Goal: Task Accomplishment & Management: Use online tool/utility

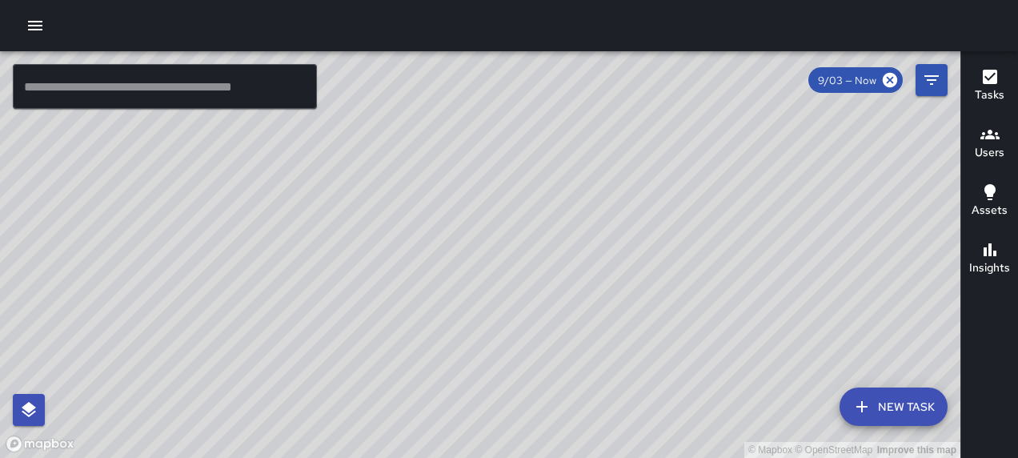
drag, startPoint x: 637, startPoint y: 217, endPoint x: 656, endPoint y: 299, distance: 84.6
click at [656, 299] on div "© Mapbox © OpenStreetMap Improve this map" at bounding box center [480, 254] width 960 height 406
click at [33, 21] on icon "button" at bounding box center [35, 26] width 14 height 10
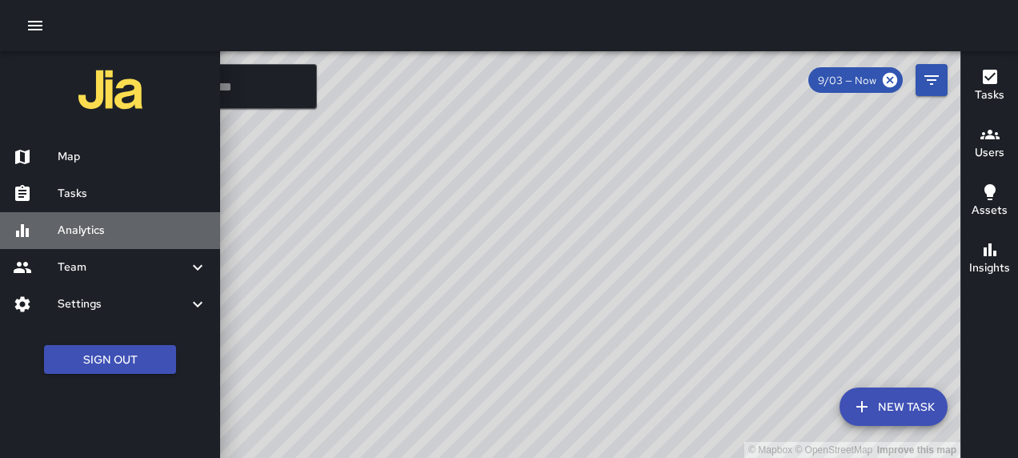
click at [114, 244] on div "Analytics" at bounding box center [110, 230] width 220 height 37
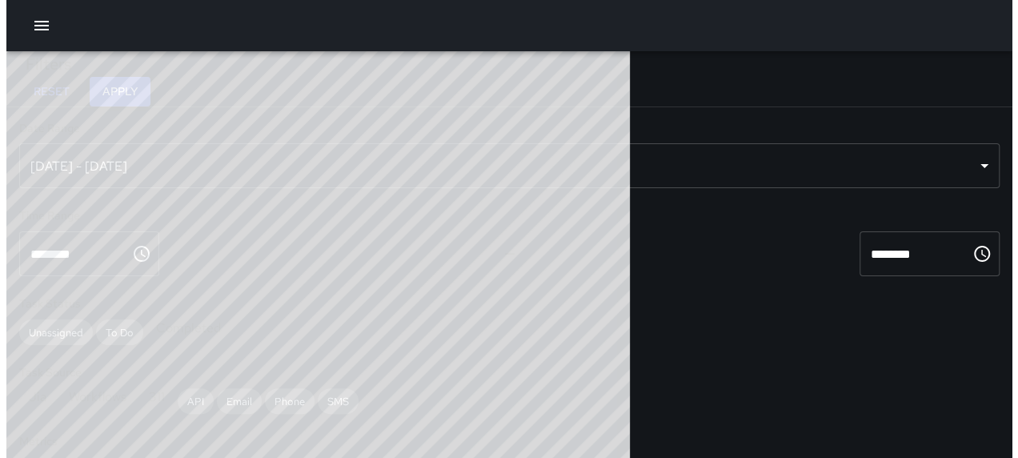
scroll to position [466, 610]
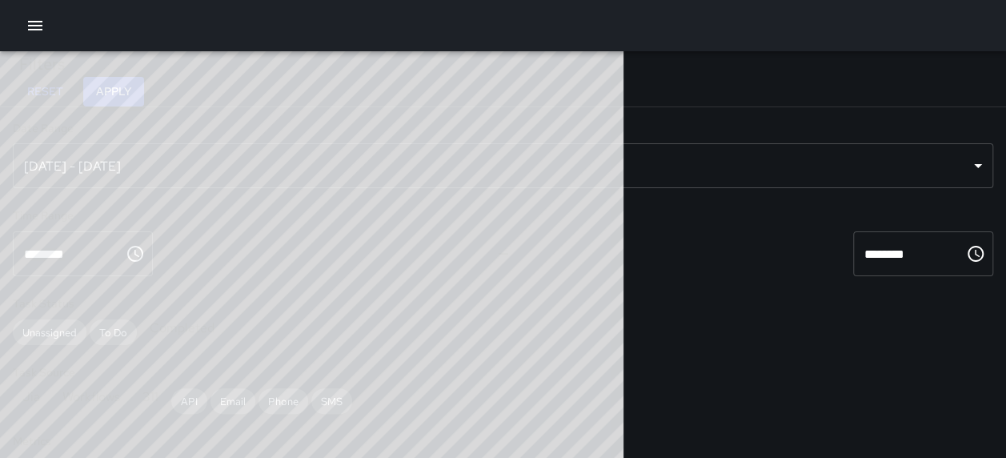
click at [235, 170] on div "[DATE] - [DATE]" at bounding box center [503, 165] width 980 height 45
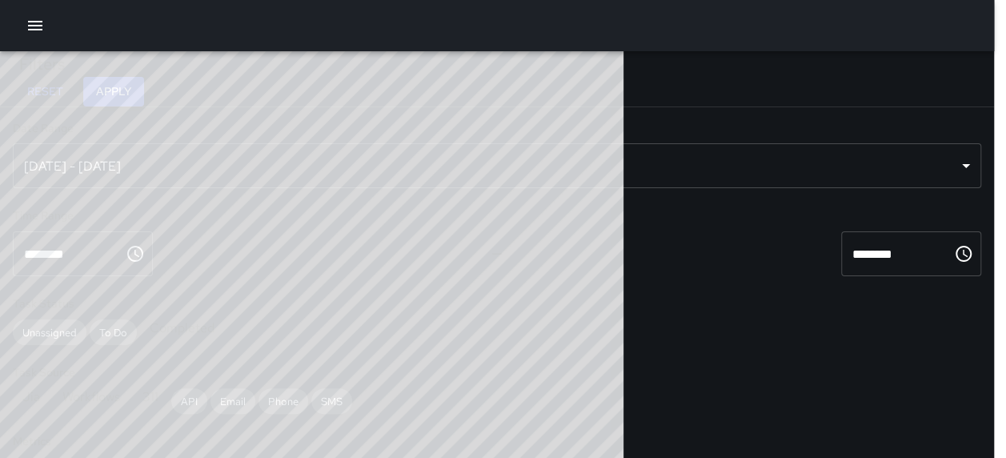
scroll to position [13, 13]
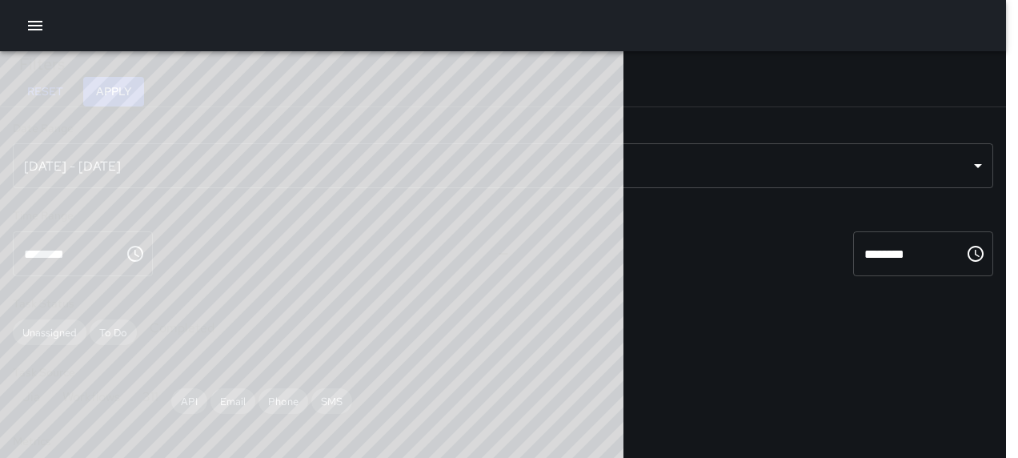
type input "******"
type input "**********"
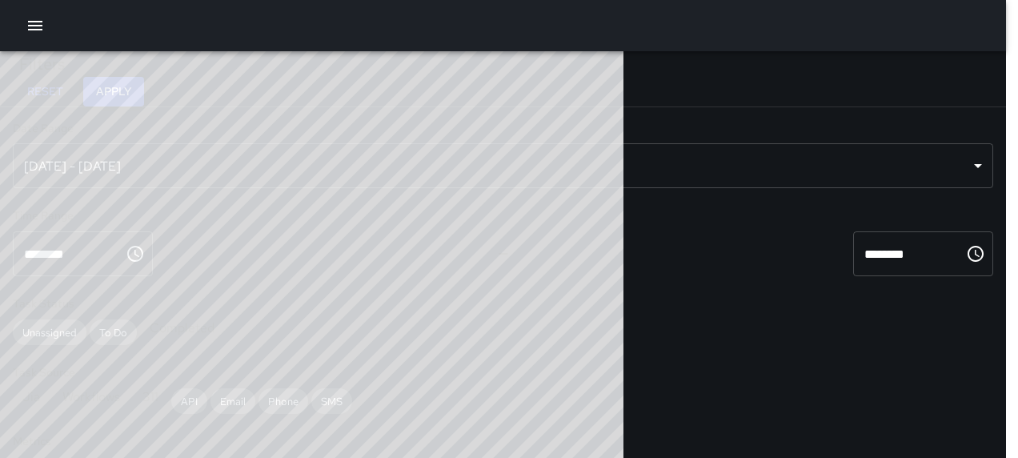
type input "**********"
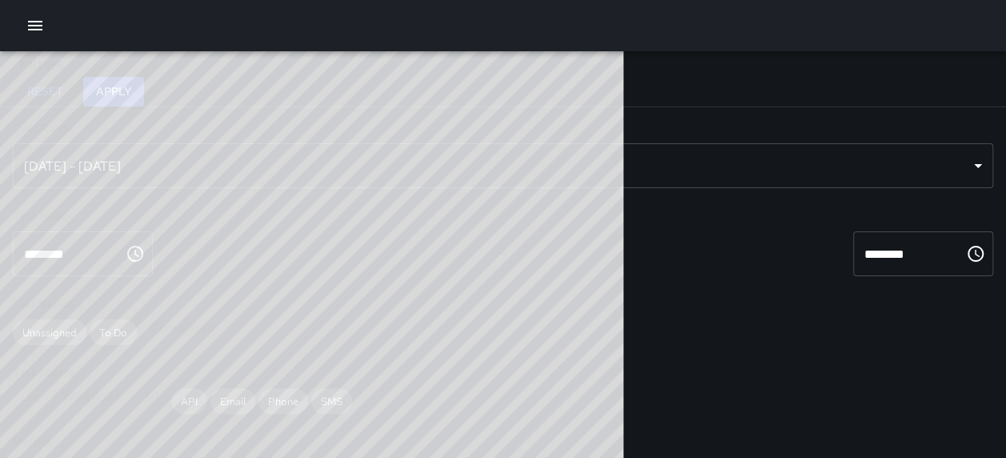
click at [144, 83] on button "Apply" at bounding box center [113, 92] width 61 height 30
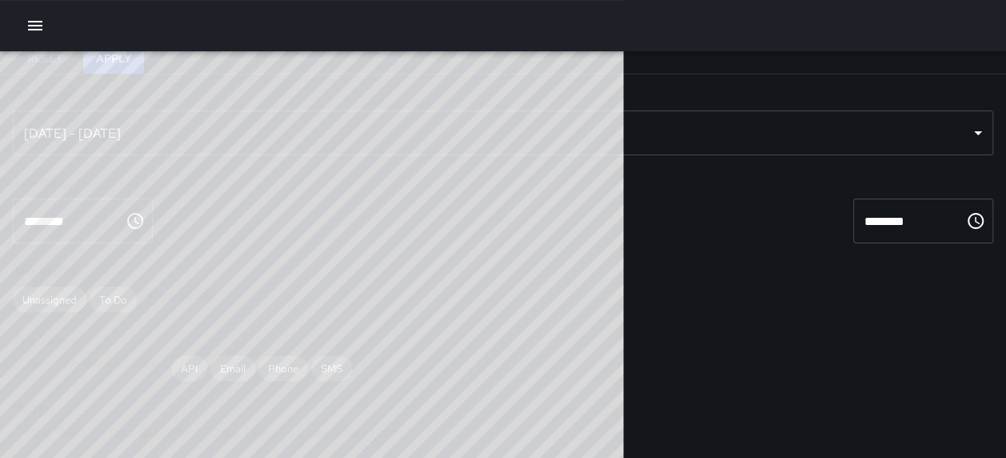
scroll to position [451, 0]
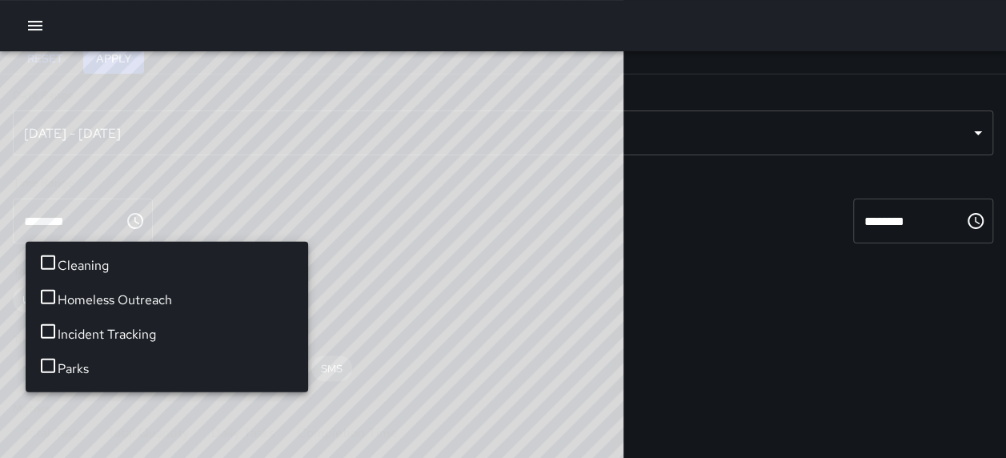
click at [112, 264] on span "Cleaning" at bounding box center [177, 264] width 238 height 19
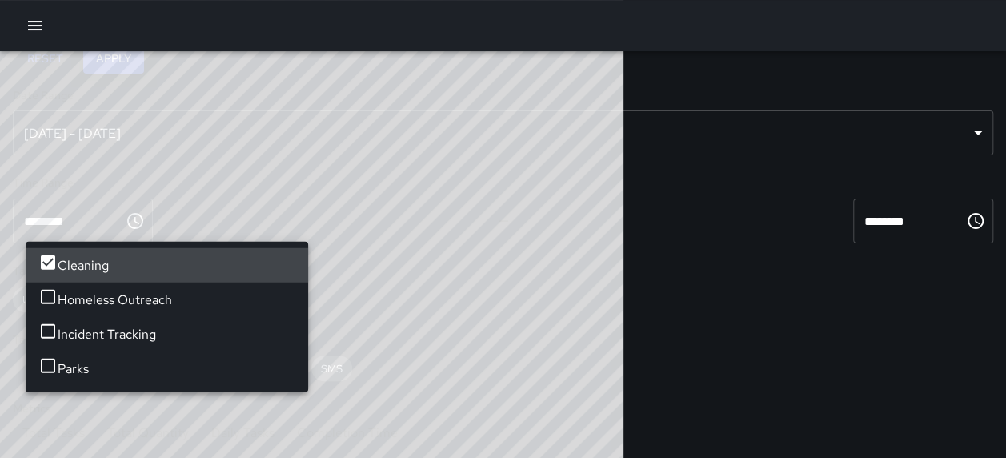
click at [144, 58] on button "Apply" at bounding box center [113, 59] width 61 height 30
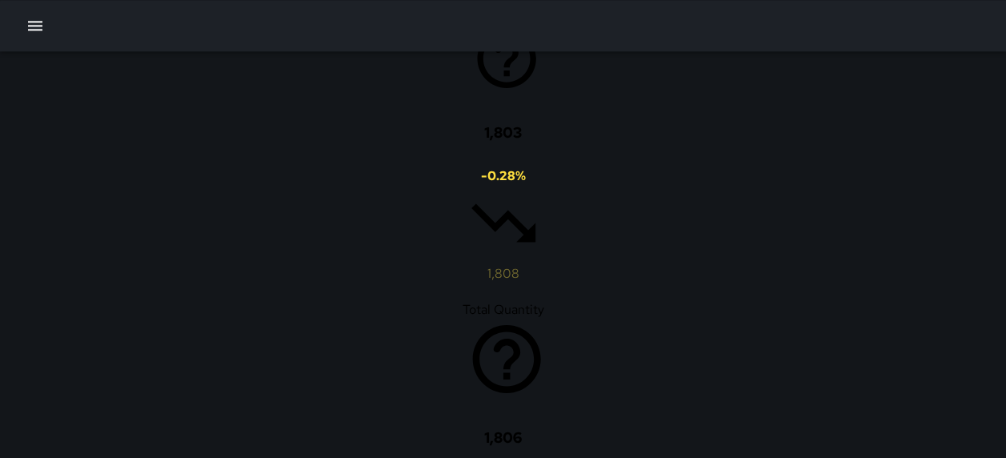
scroll to position [1023, 0]
drag, startPoint x: 832, startPoint y: 268, endPoint x: 758, endPoint y: 290, distance: 77.5
drag, startPoint x: 801, startPoint y: 239, endPoint x: 752, endPoint y: 320, distance: 94.4
drag, startPoint x: 752, startPoint y: 320, endPoint x: 618, endPoint y: 203, distance: 178.1
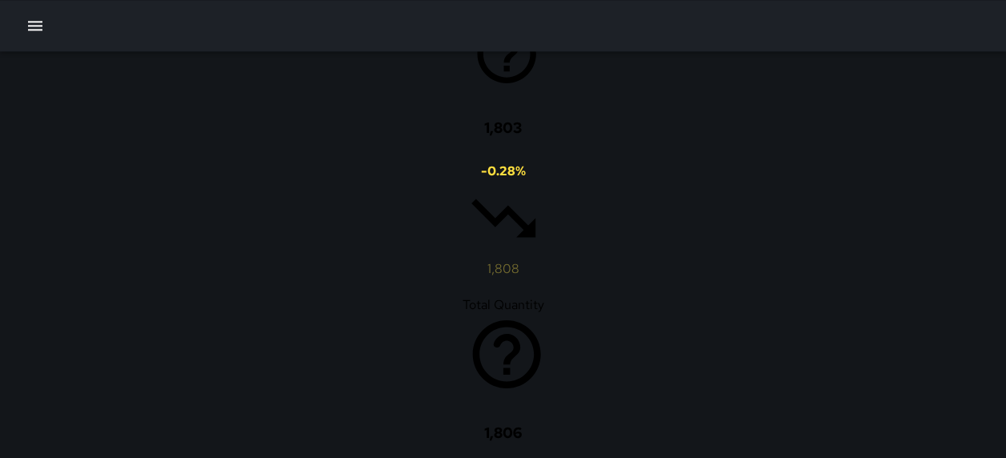
drag, startPoint x: 821, startPoint y: 229, endPoint x: 835, endPoint y: 242, distance: 19.8
drag, startPoint x: 836, startPoint y: 242, endPoint x: 850, endPoint y: 348, distance: 106.5
drag, startPoint x: 806, startPoint y: 226, endPoint x: 817, endPoint y: 271, distance: 47.0
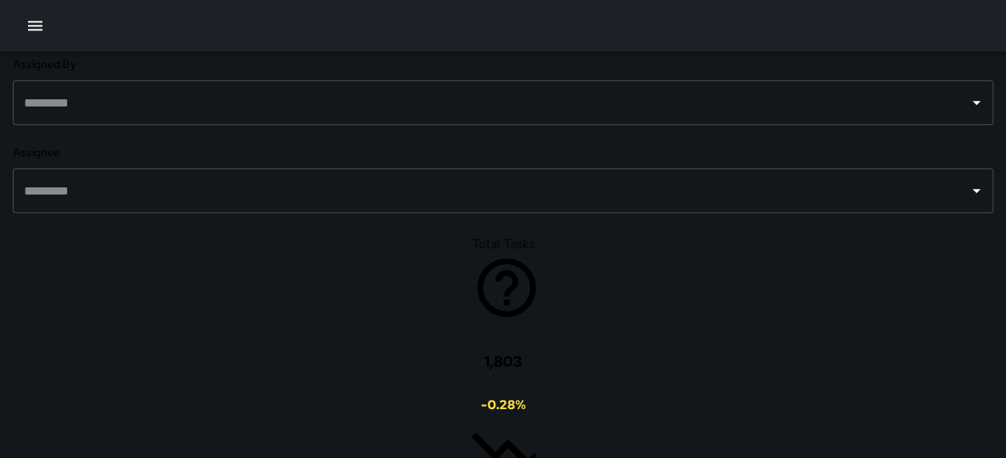
scroll to position [755, 0]
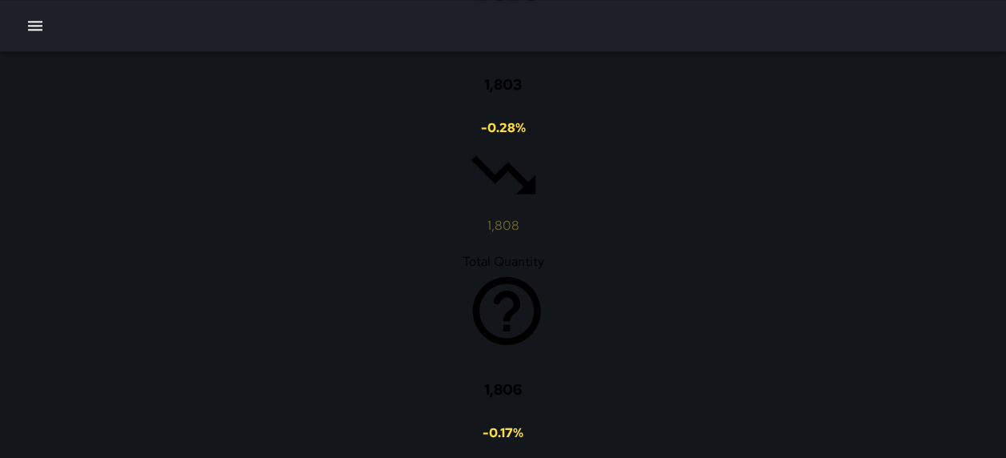
scroll to position [1068, 0]
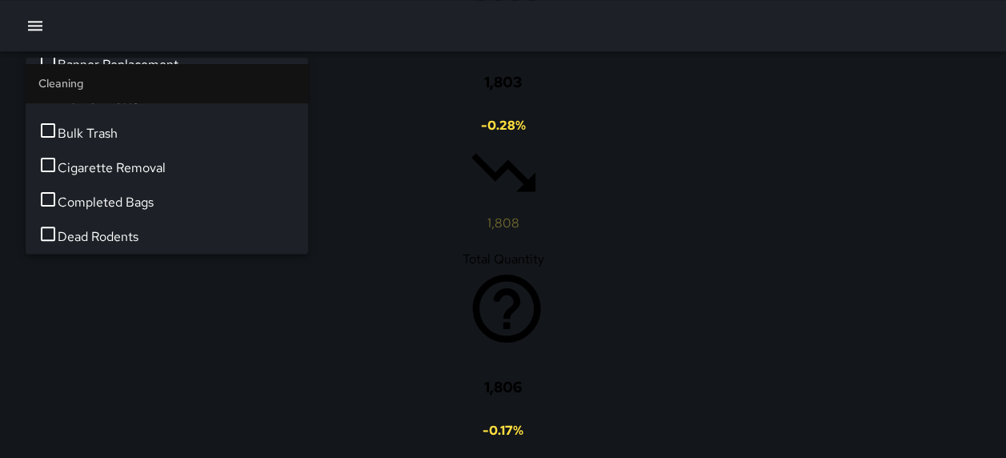
scroll to position [307, 0]
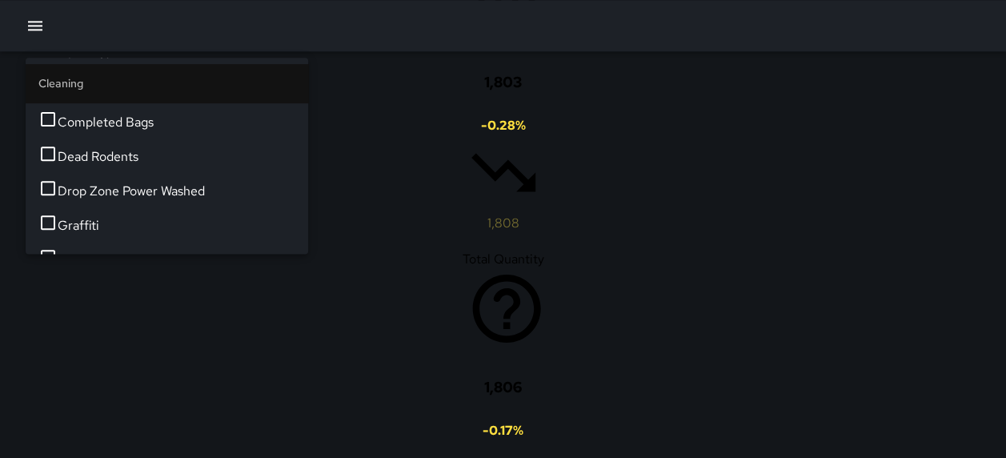
click at [120, 132] on span "Completed Bags" at bounding box center [177, 122] width 238 height 19
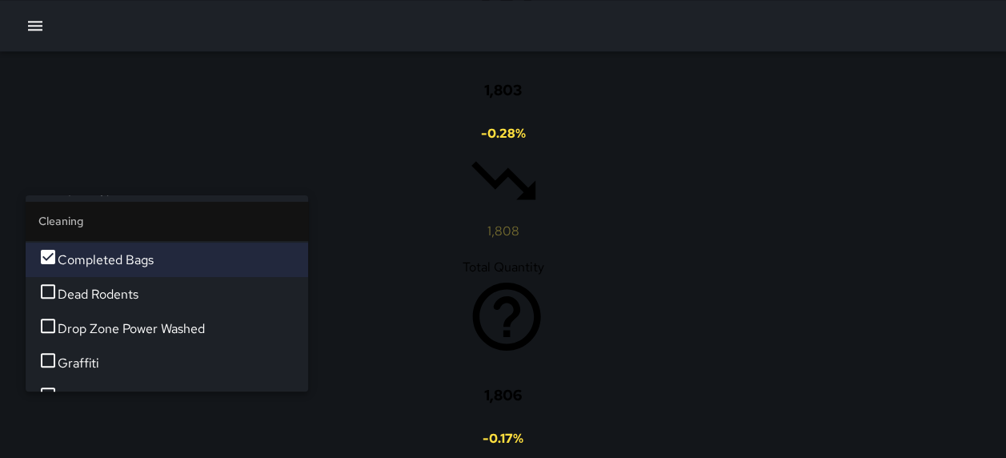
scroll to position [568, 0]
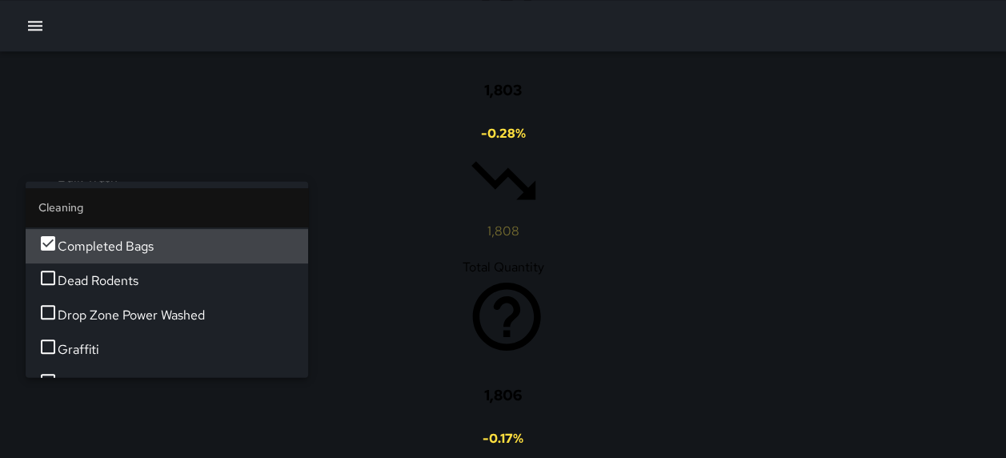
click at [81, 255] on span "Completed Bags" at bounding box center [177, 245] width 238 height 19
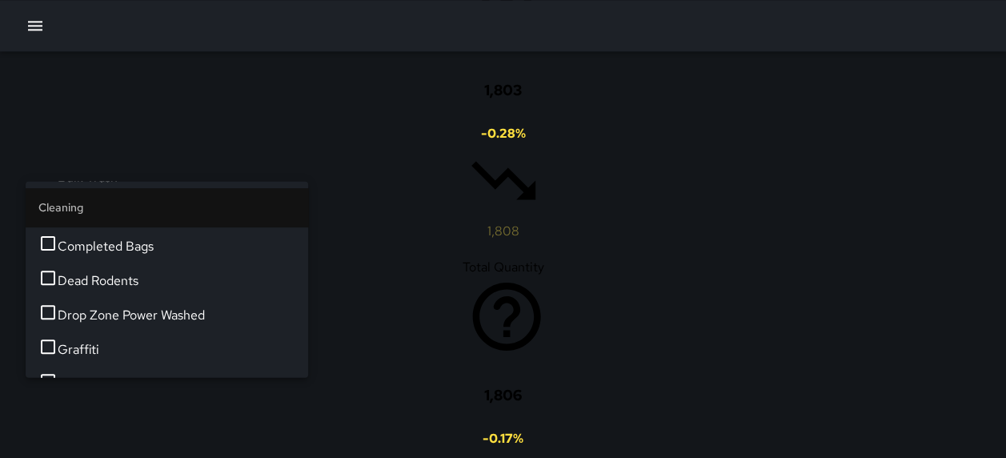
click at [81, 255] on span "Completed Bags" at bounding box center [177, 245] width 238 height 19
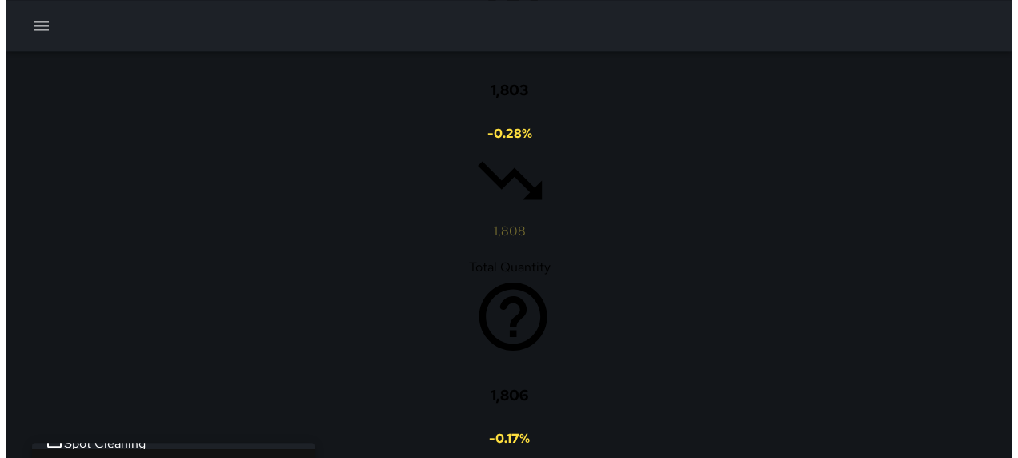
scroll to position [0, 0]
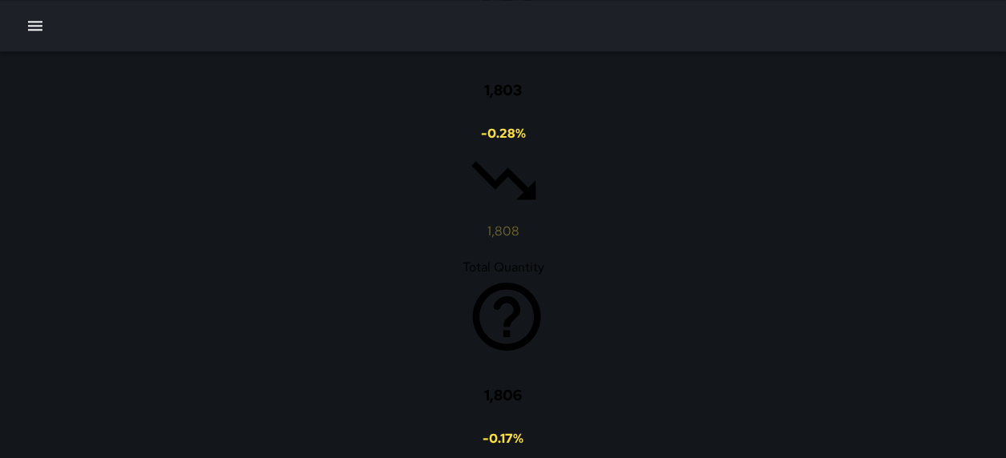
click at [30, 18] on icon "button" at bounding box center [35, 25] width 19 height 19
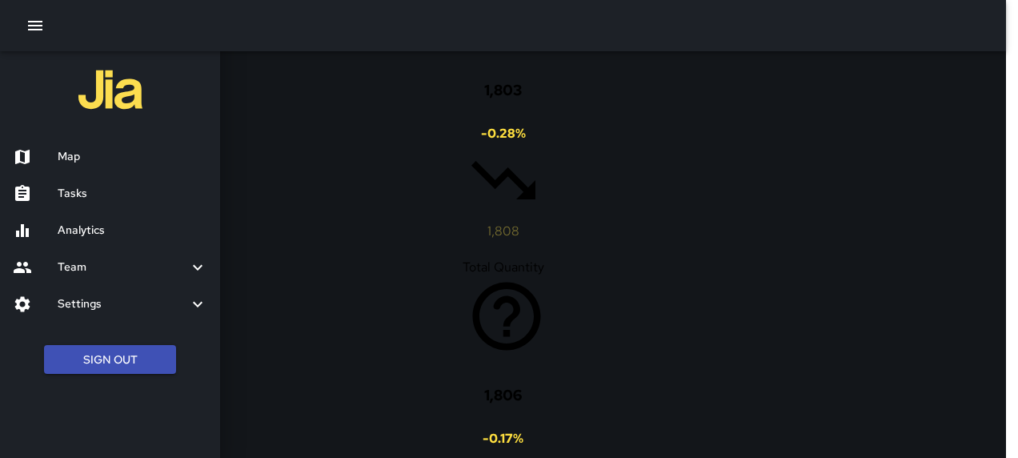
drag, startPoint x: 329, startPoint y: 206, endPoint x: 366, endPoint y: 388, distance: 186.1
click at [368, 398] on div at bounding box center [509, 229] width 1018 height 458
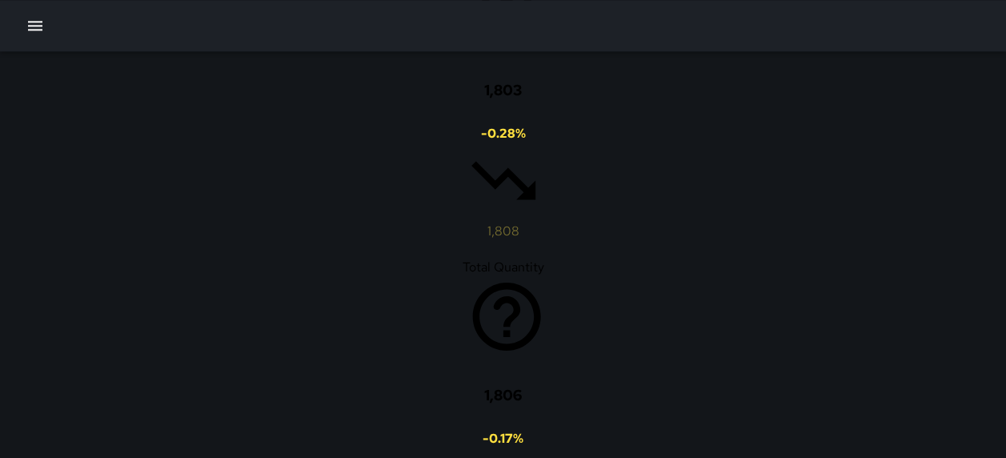
scroll to position [0, 0]
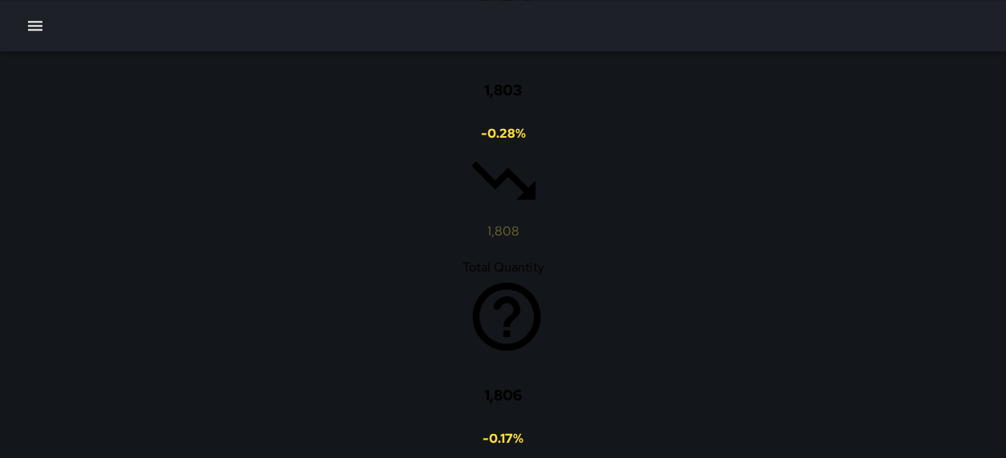
scroll to position [568, 0]
click at [42, 22] on icon "button" at bounding box center [35, 26] width 14 height 10
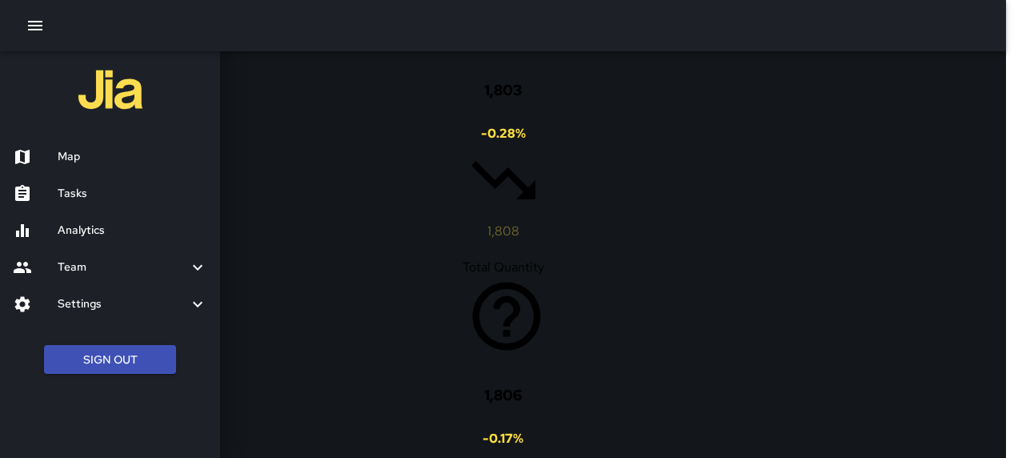
click at [83, 222] on h6 "Analytics" at bounding box center [133, 231] width 150 height 18
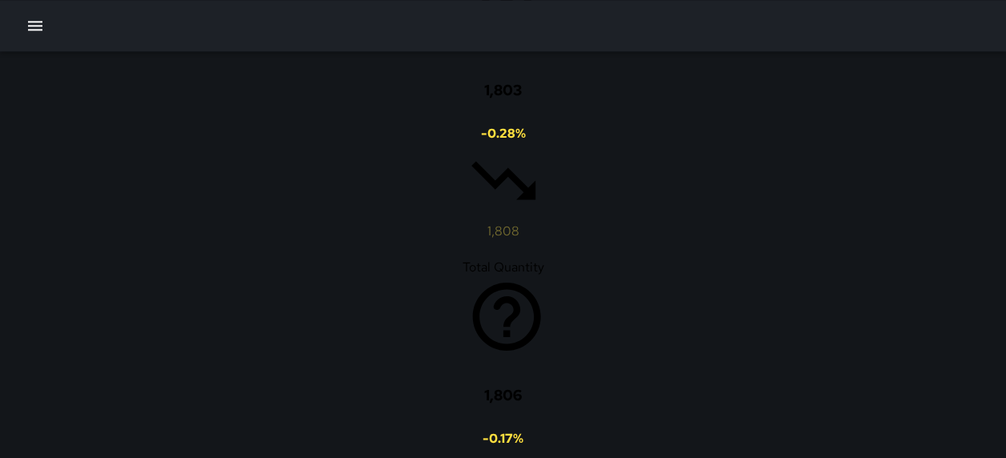
click at [27, 22] on icon "button" at bounding box center [35, 25] width 19 height 19
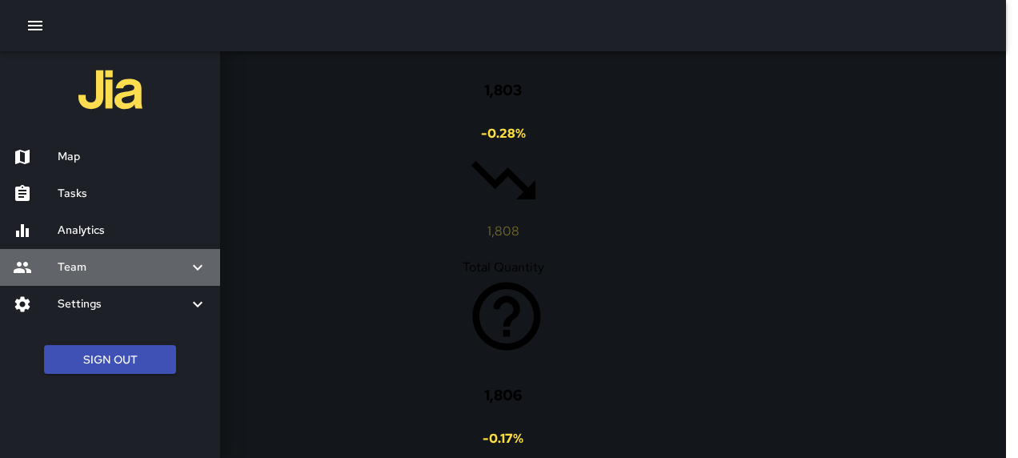
click at [77, 255] on div "Team" at bounding box center [110, 267] width 220 height 37
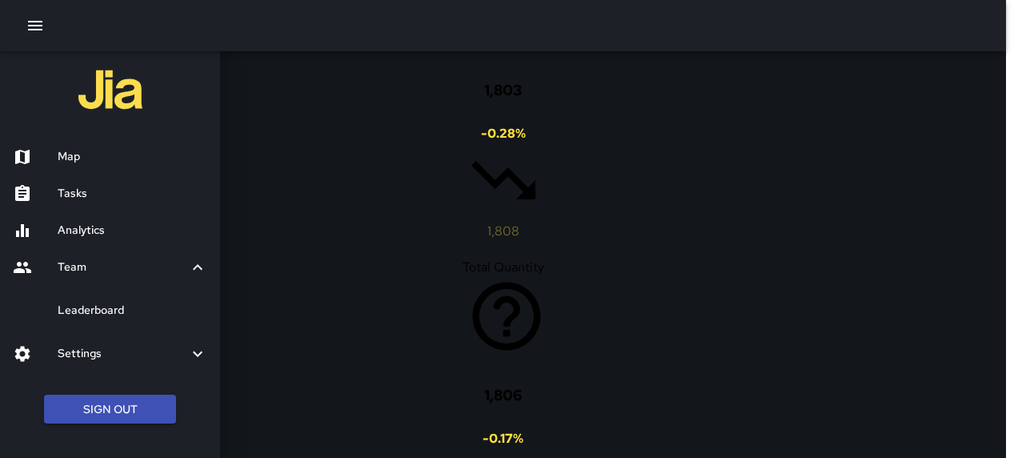
click at [138, 299] on div "Leaderboard" at bounding box center [110, 310] width 220 height 37
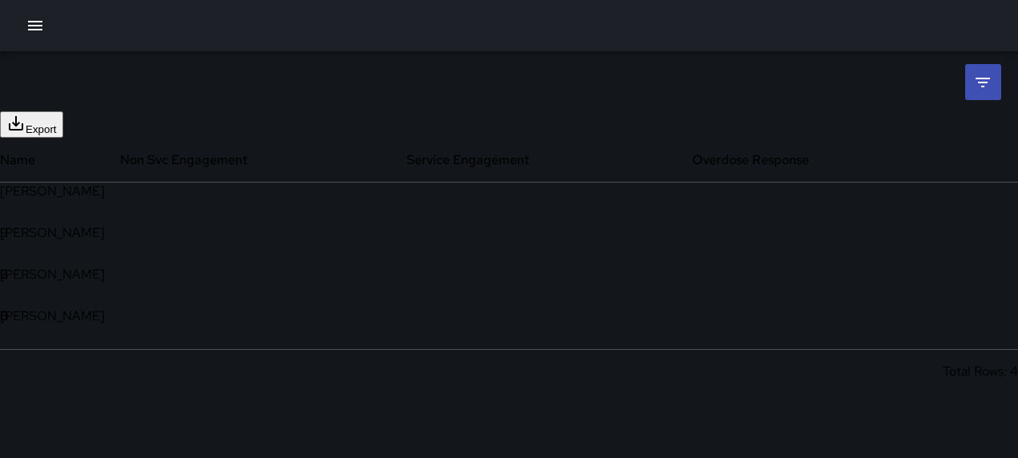
scroll to position [198, 966]
click at [989, 78] on icon at bounding box center [982, 82] width 19 height 19
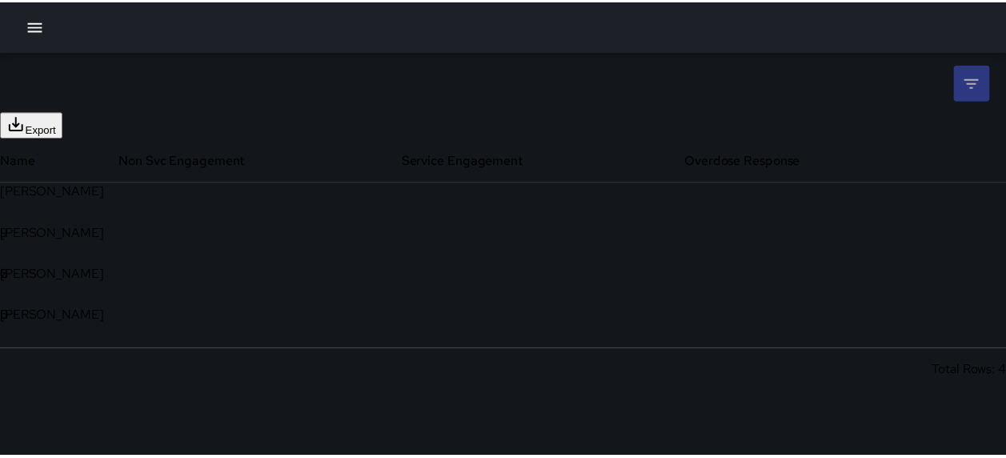
scroll to position [13, 13]
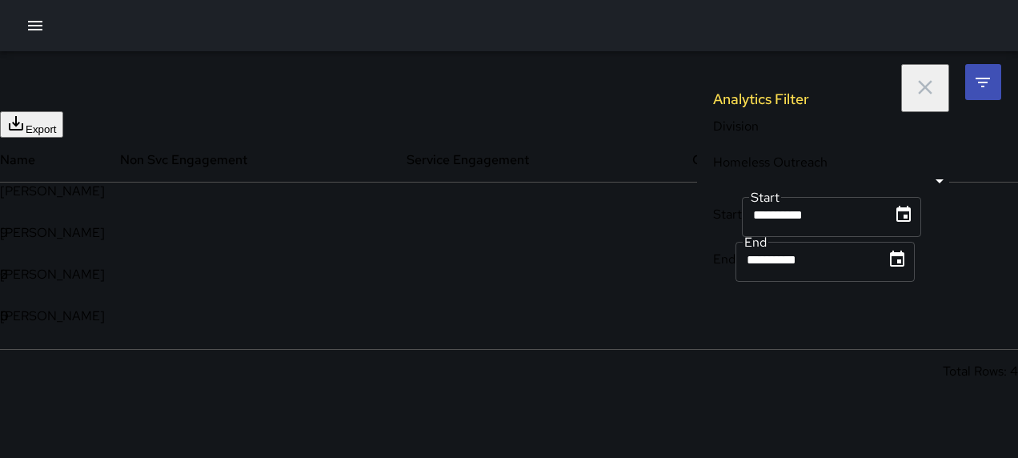
click at [840, 139] on body "**********" at bounding box center [509, 229] width 1018 height 458
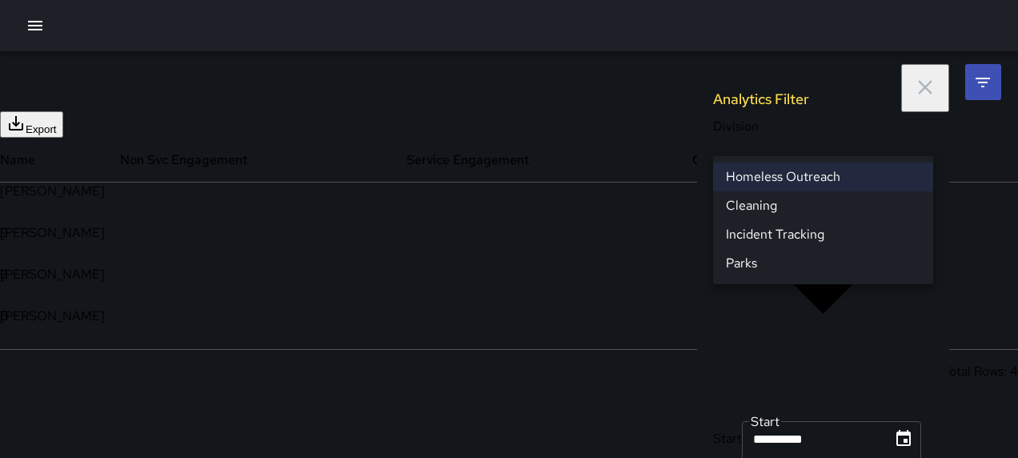
click at [791, 195] on li "Cleaning" at bounding box center [823, 205] width 220 height 29
type input "**********"
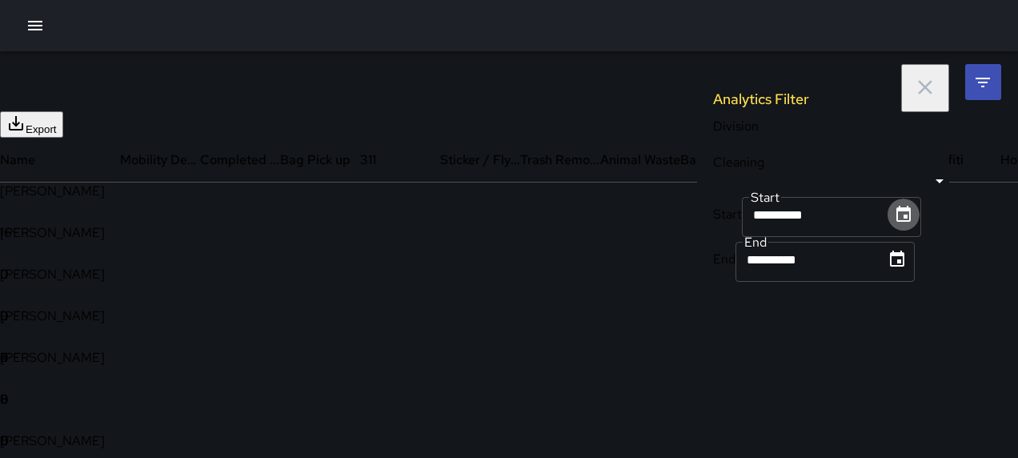
click at [887, 198] on button "Choose date, selected date is Sep 1, 2025" at bounding box center [903, 214] width 32 height 32
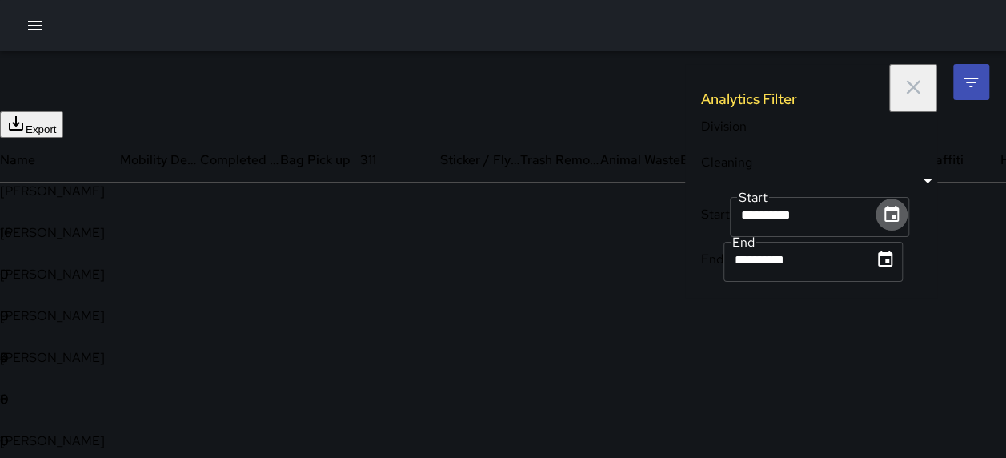
scroll to position [378, 954]
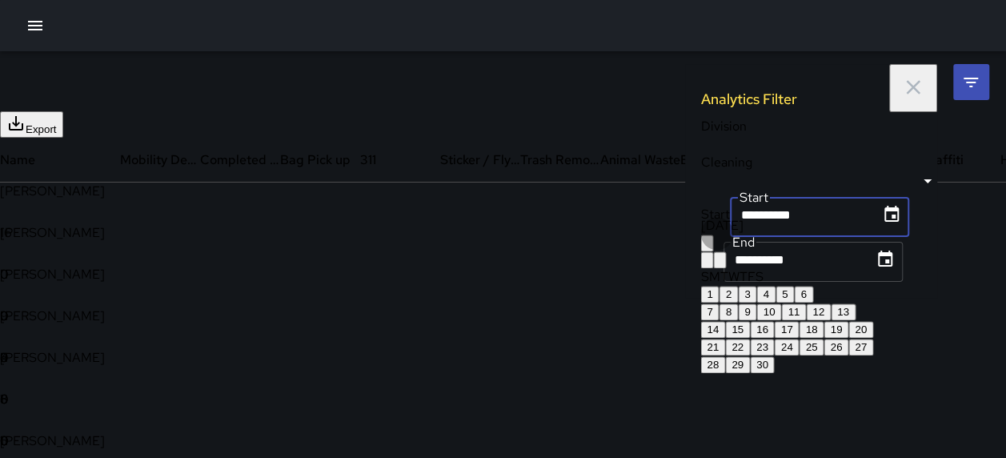
click at [706, 263] on icon "Previous month" at bounding box center [706, 263] width 0 height 0
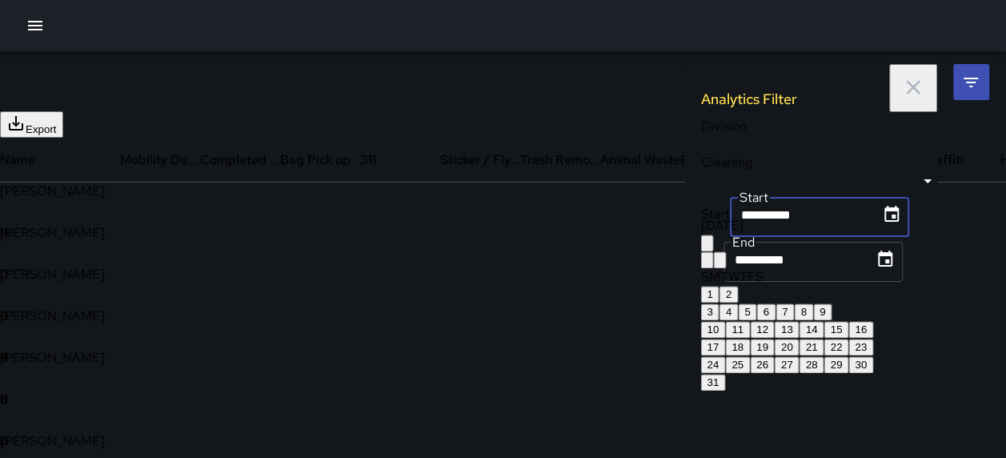
click at [718, 302] on button "1" at bounding box center [709, 294] width 18 height 17
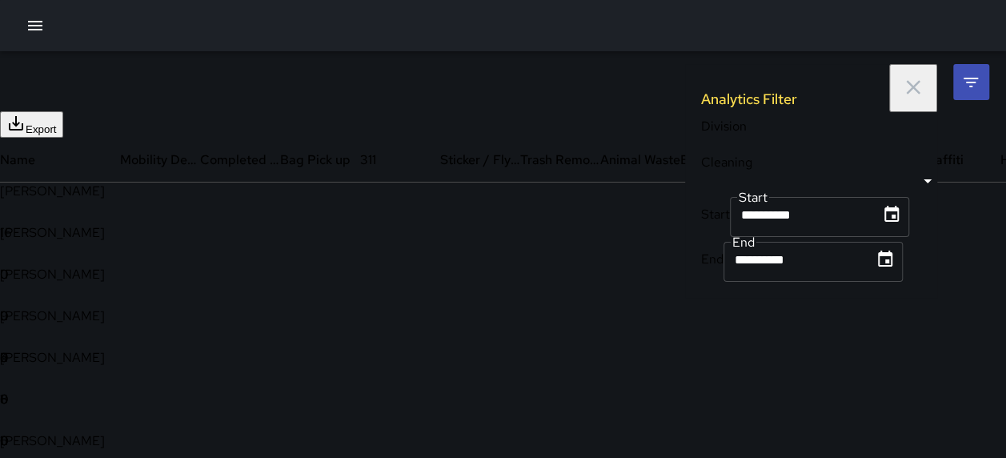
type input "**********"
click at [875, 262] on button "Choose date, selected date is Sep 30, 2025" at bounding box center [885, 259] width 32 height 32
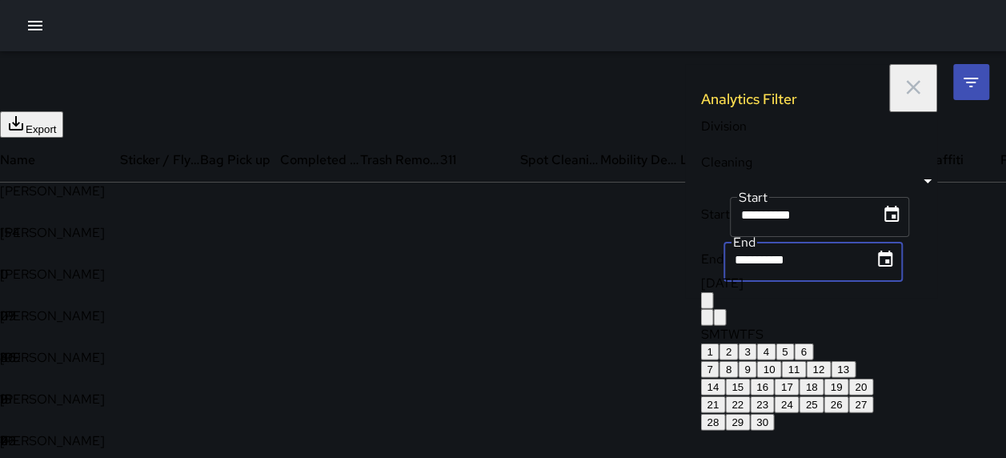
scroll to position [669, 954]
click at [706, 321] on icon "Previous month" at bounding box center [706, 321] width 0 height 0
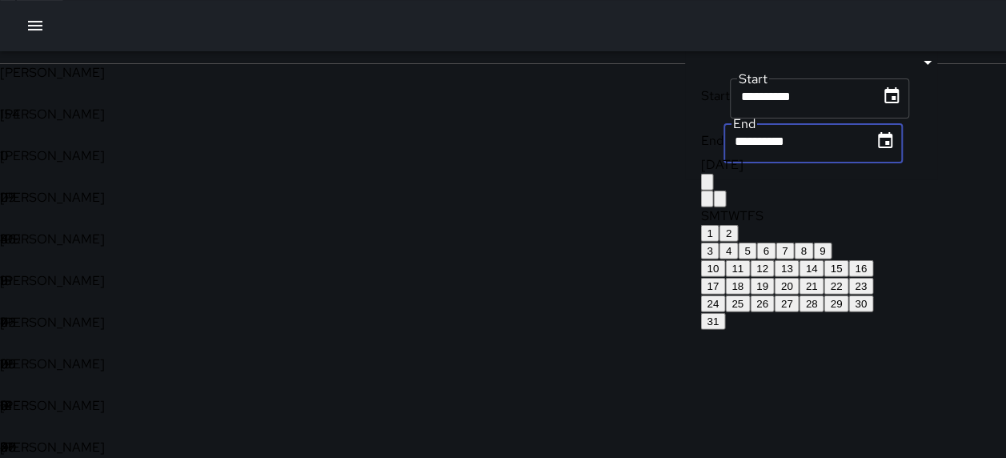
scroll to position [191, 0]
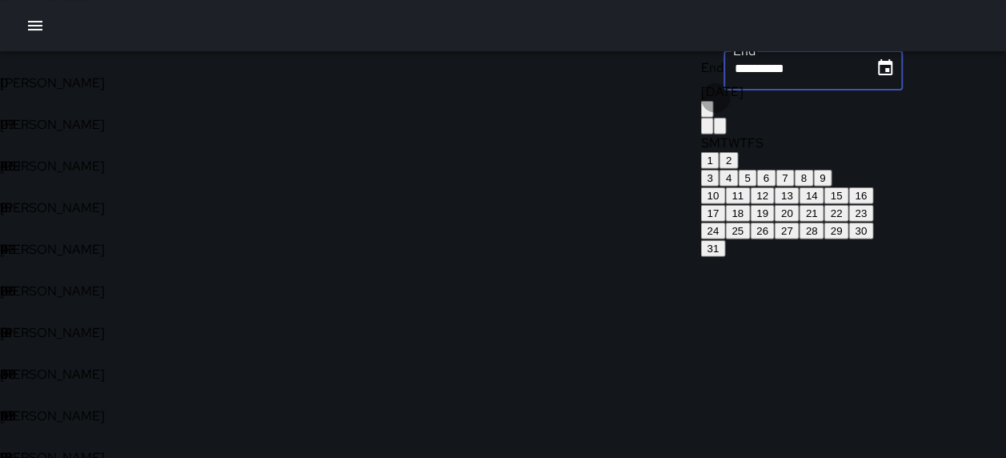
click at [873, 239] on button "30" at bounding box center [860, 230] width 25 height 17
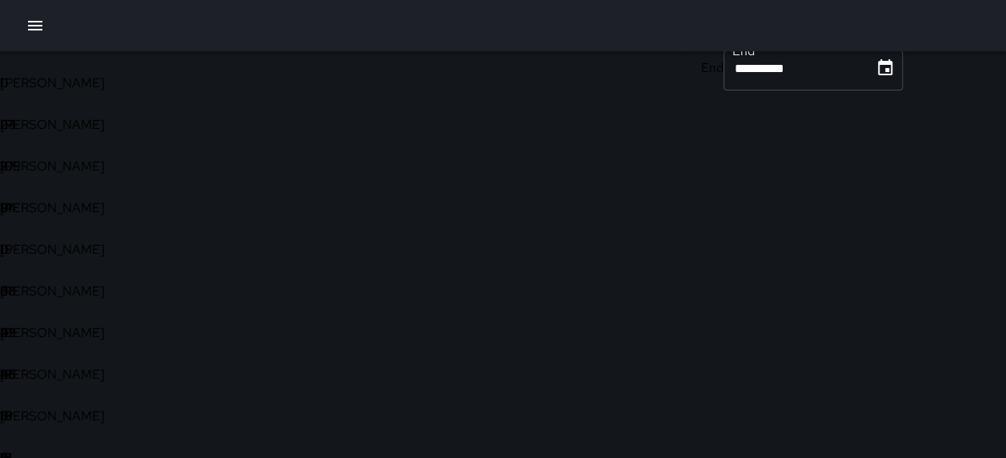
drag, startPoint x: 866, startPoint y: 61, endPoint x: 865, endPoint y: 75, distance: 14.4
click at [875, 61] on icon "Choose date, selected date is Aug 30, 2025" at bounding box center [884, 67] width 19 height 19
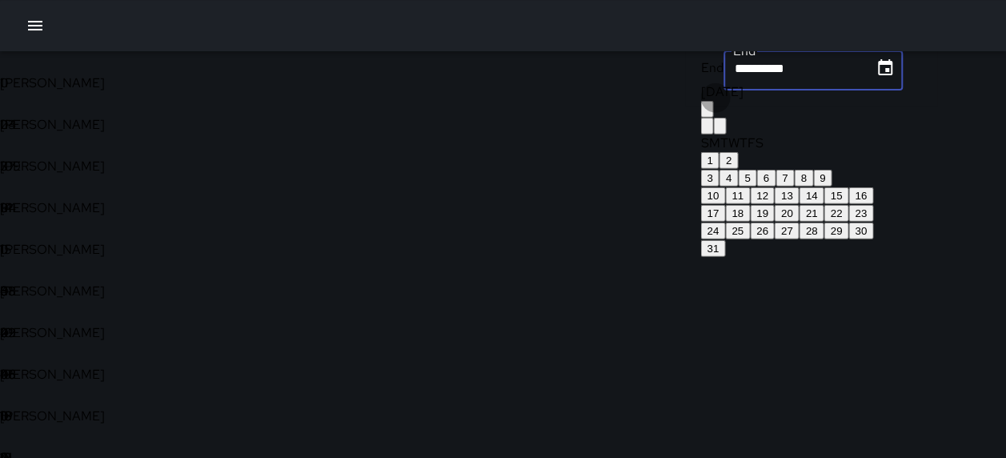
click at [725, 257] on button "31" at bounding box center [712, 248] width 25 height 17
type input "**********"
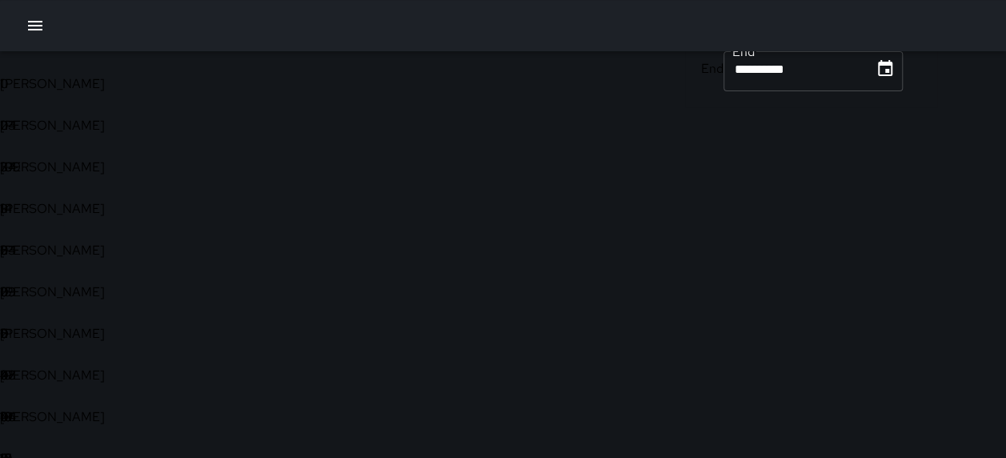
scroll to position [0, 0]
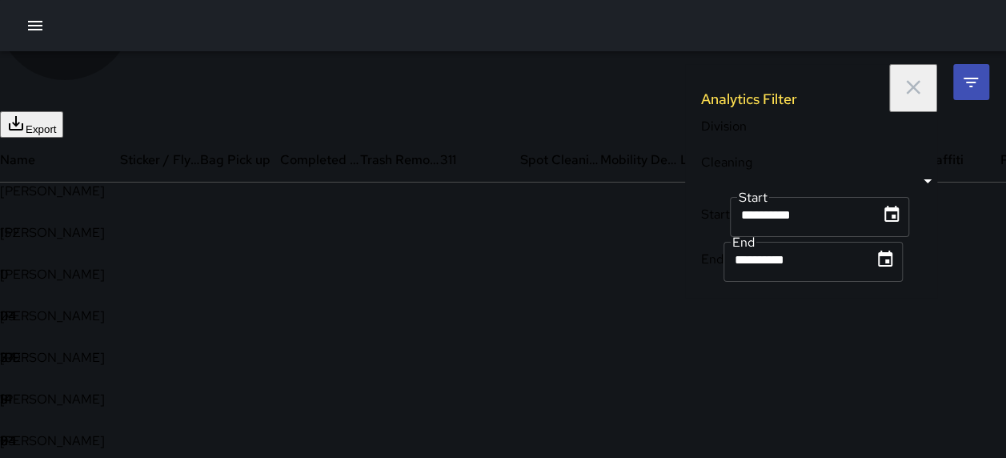
click at [63, 126] on button "Export" at bounding box center [31, 124] width 63 height 26
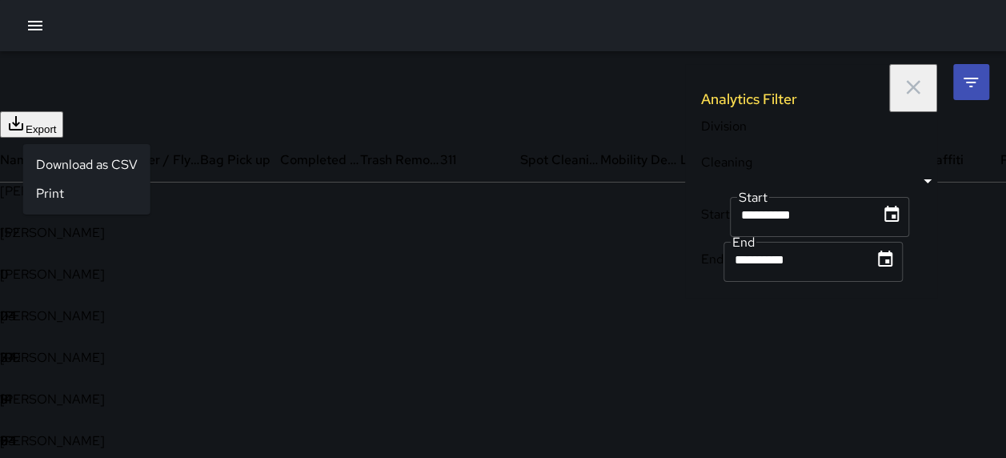
click at [71, 170] on li "Download as CSV" at bounding box center [86, 164] width 127 height 29
